Goal: Transaction & Acquisition: Purchase product/service

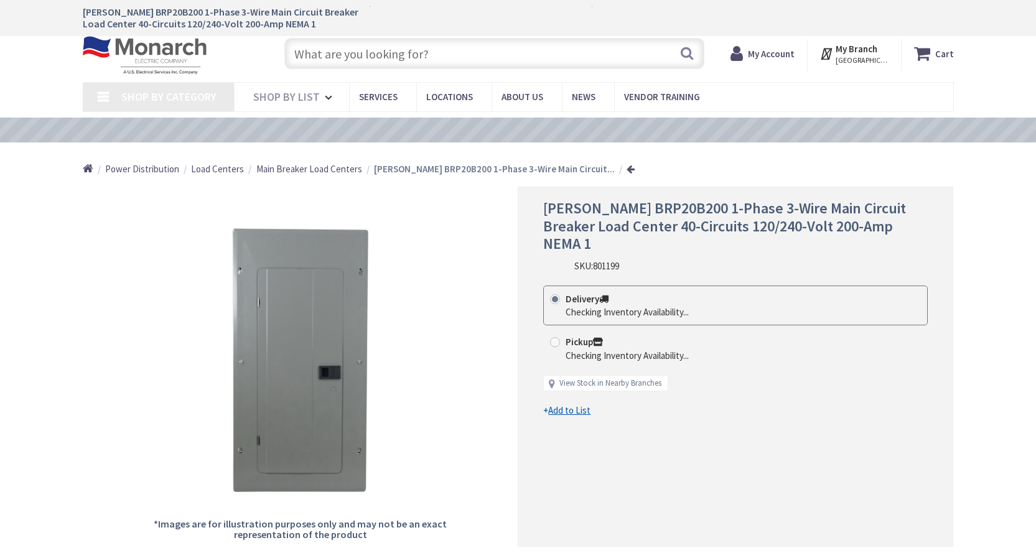
scroll to position [1110, 0]
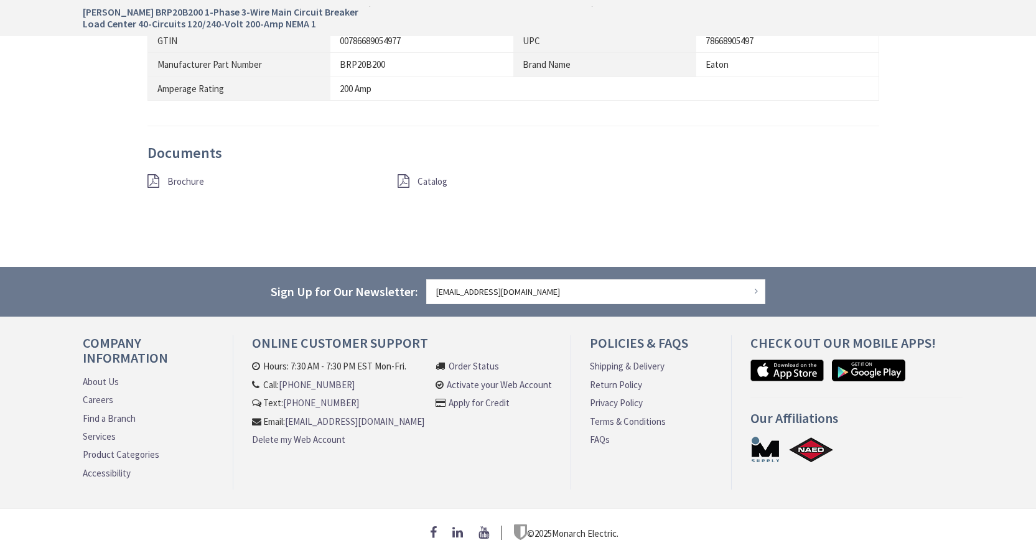
type input "[STREET_ADDRESS]"
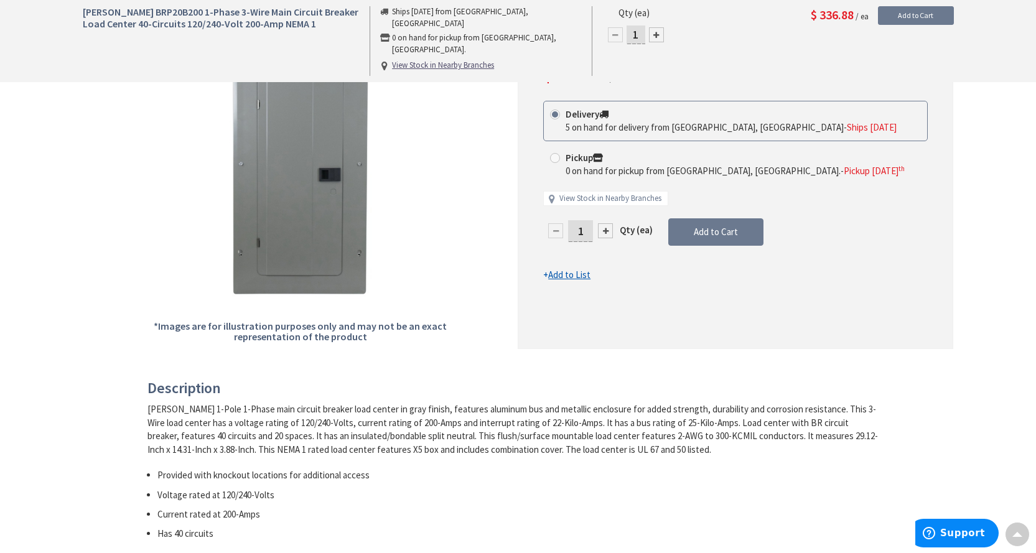
scroll to position [0, 0]
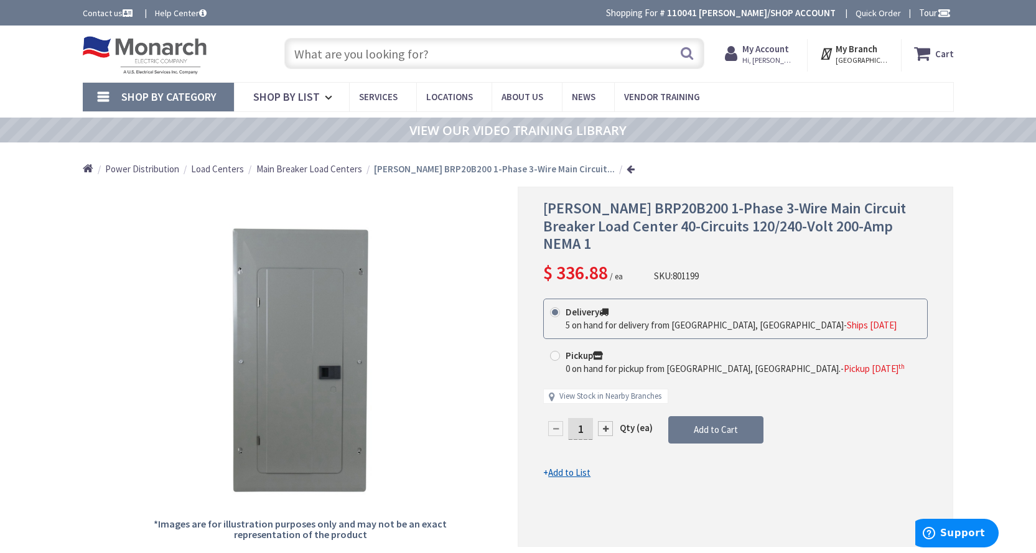
click at [449, 61] on input "text" at bounding box center [494, 53] width 420 height 31
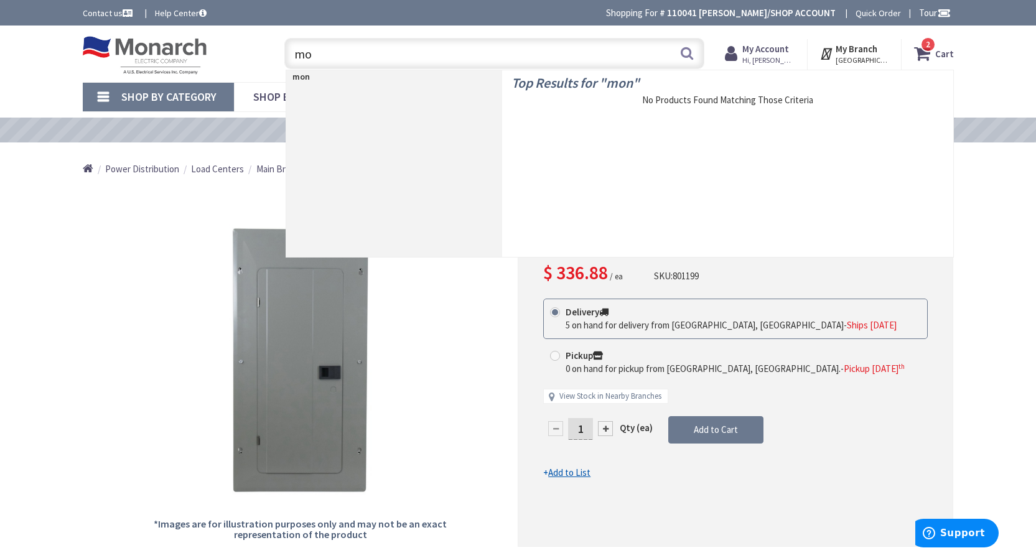
type input "m"
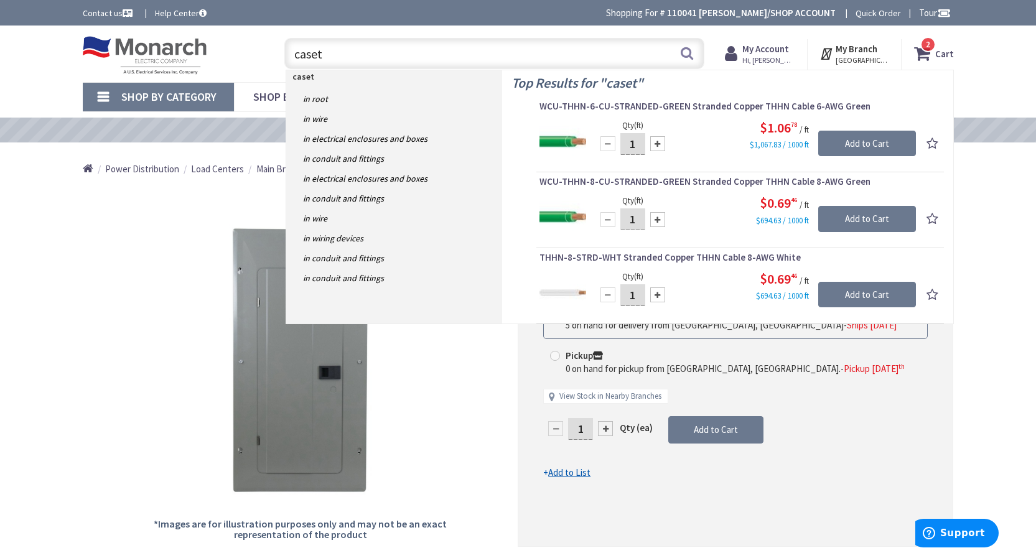
type input "caseta"
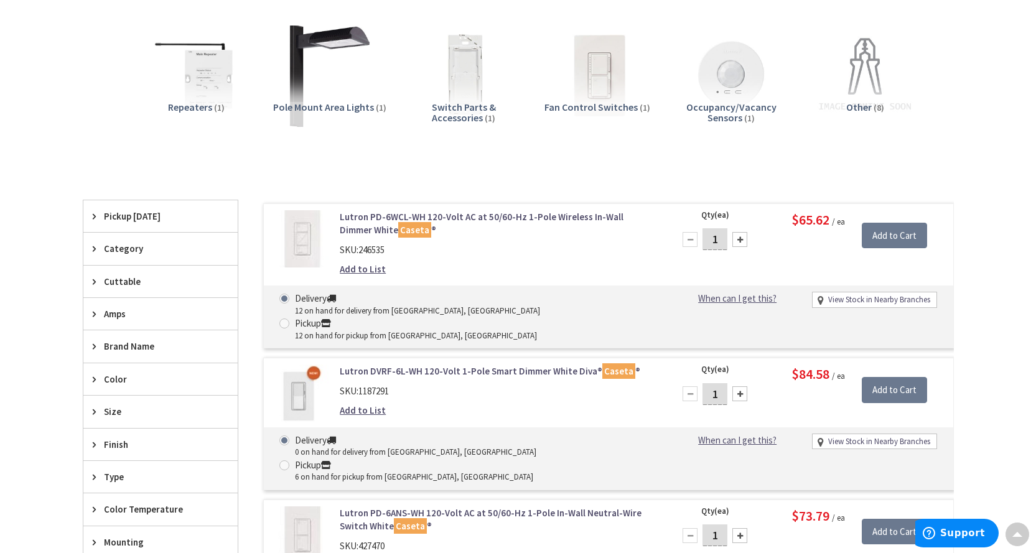
scroll to position [249, 0]
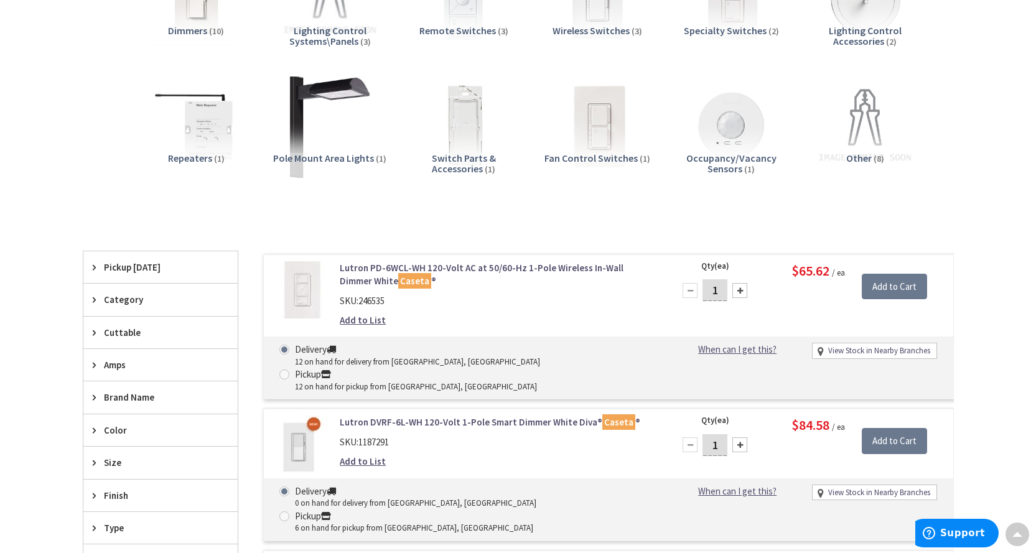
click at [315, 299] on img at bounding box center [302, 290] width 58 height 58
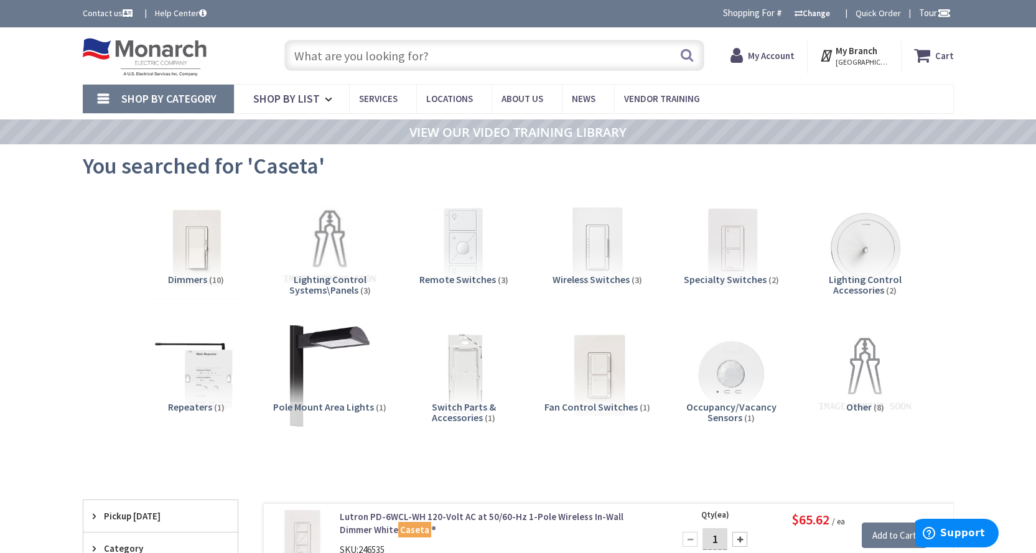
click at [204, 243] on img at bounding box center [195, 248] width 113 height 113
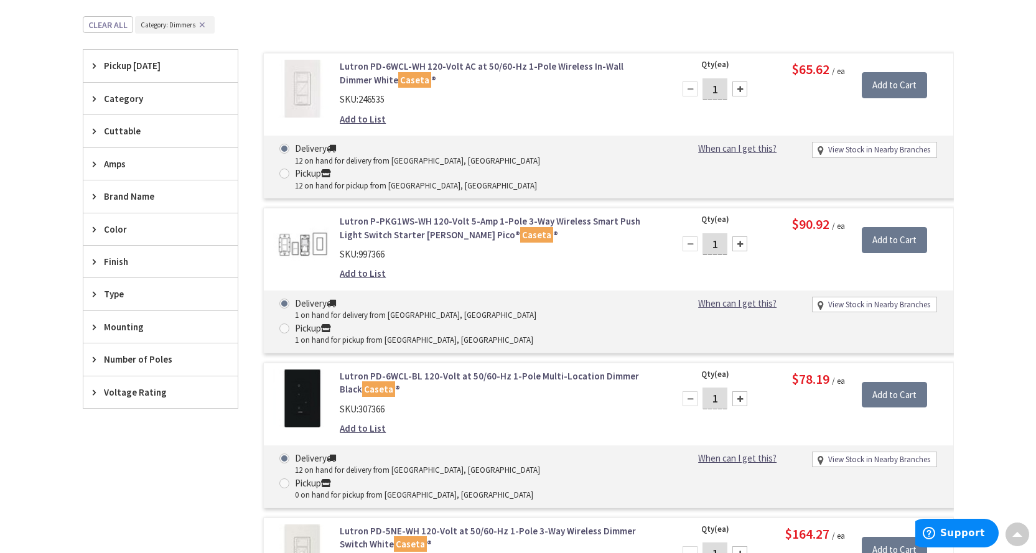
scroll to position [415, 0]
